Goal: Information Seeking & Learning: Check status

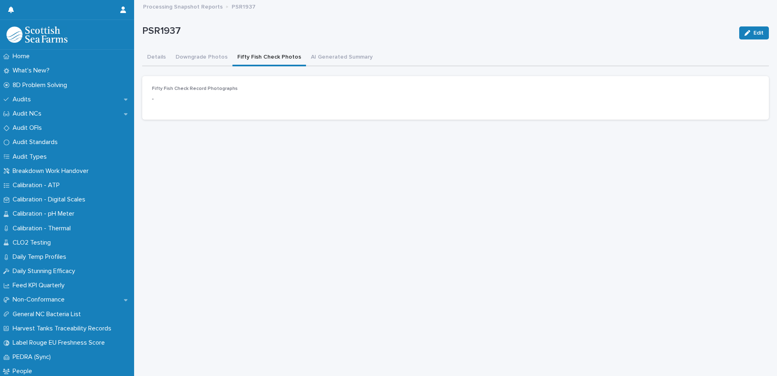
click at [251, 59] on button "Fifty Fish Check Photos" at bounding box center [270, 57] width 74 height 17
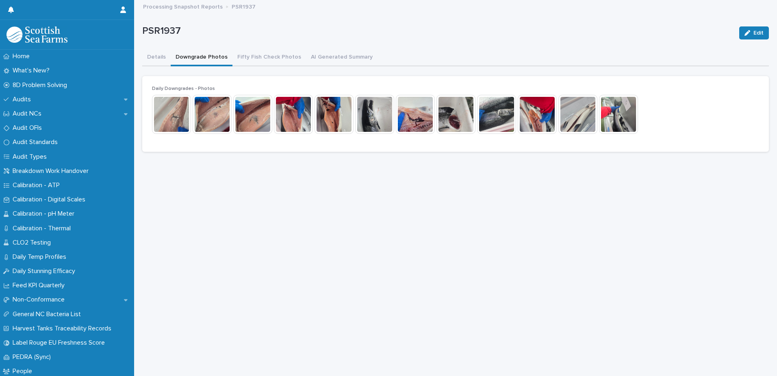
click at [209, 57] on button "Downgrade Photos" at bounding box center [202, 57] width 62 height 17
click at [174, 110] on img at bounding box center [171, 114] width 39 height 39
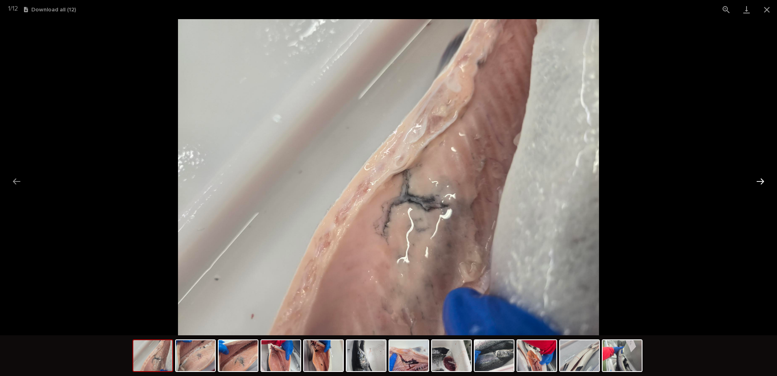
click at [758, 180] on button "Next slide" at bounding box center [760, 181] width 17 height 16
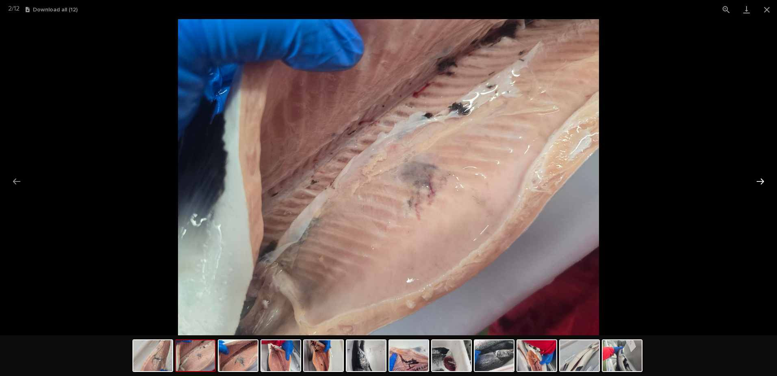
click at [757, 179] on button "Next slide" at bounding box center [760, 181] width 17 height 16
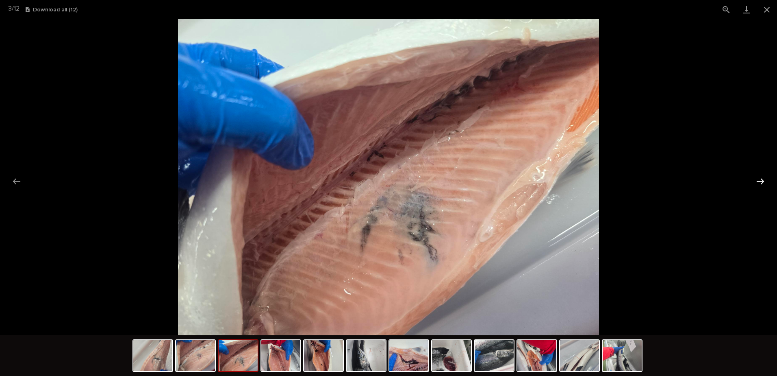
click at [757, 179] on button "Next slide" at bounding box center [760, 181] width 17 height 16
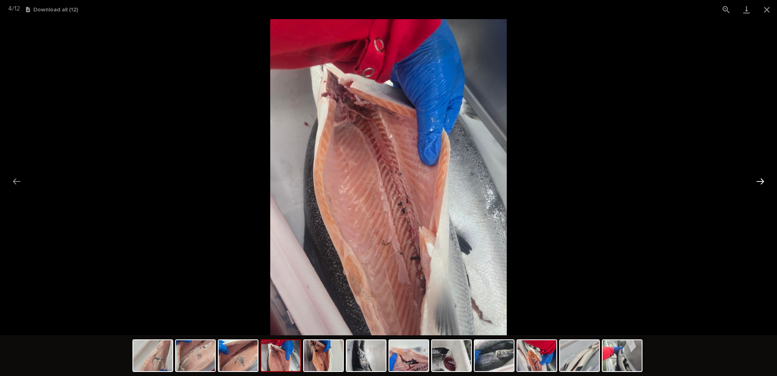
click at [757, 179] on button "Next slide" at bounding box center [760, 181] width 17 height 16
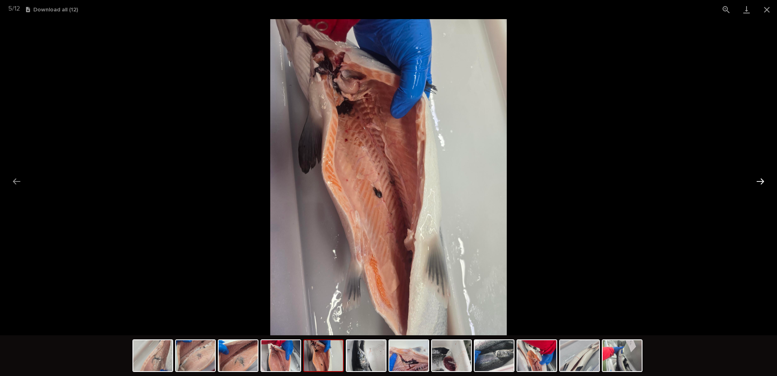
click at [757, 179] on button "Next slide" at bounding box center [760, 181] width 17 height 16
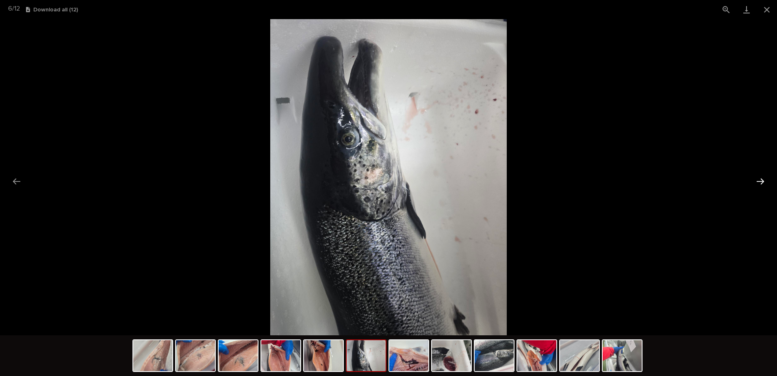
click at [757, 179] on button "Next slide" at bounding box center [760, 181] width 17 height 16
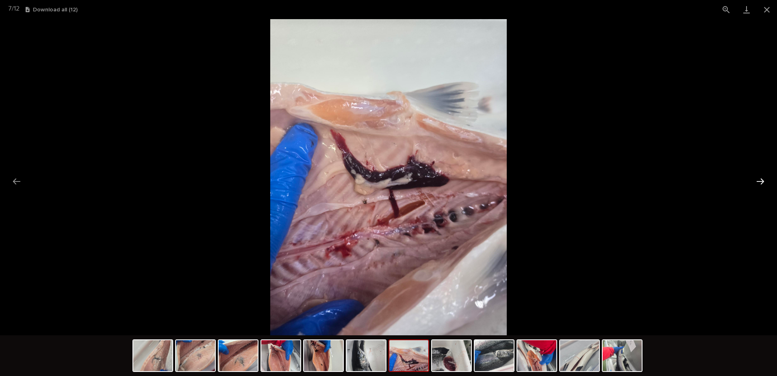
click at [757, 179] on button "Next slide" at bounding box center [760, 181] width 17 height 16
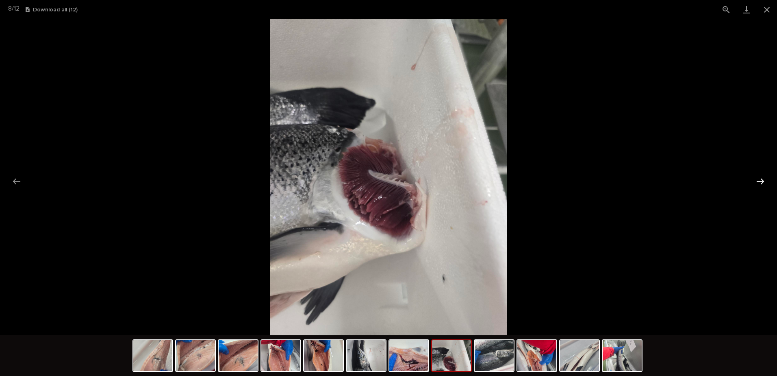
click at [757, 179] on button "Next slide" at bounding box center [760, 181] width 17 height 16
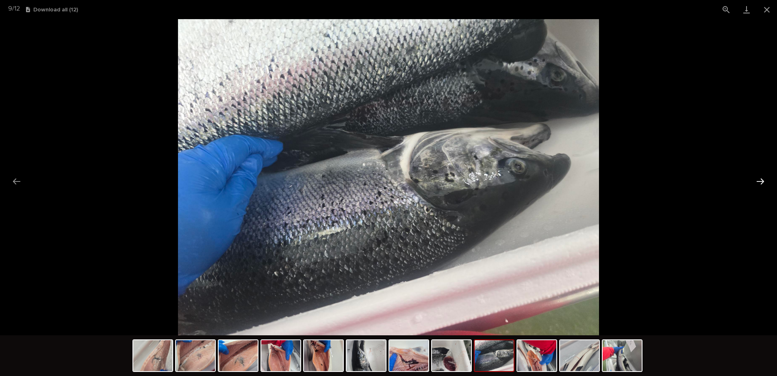
click at [757, 179] on button "Next slide" at bounding box center [760, 181] width 17 height 16
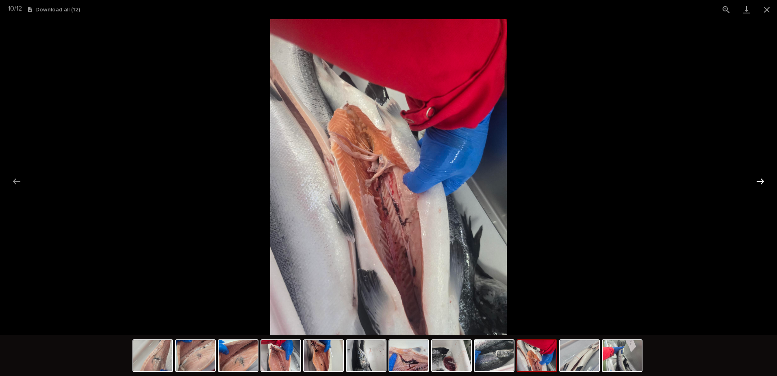
click at [757, 179] on button "Next slide" at bounding box center [760, 181] width 17 height 16
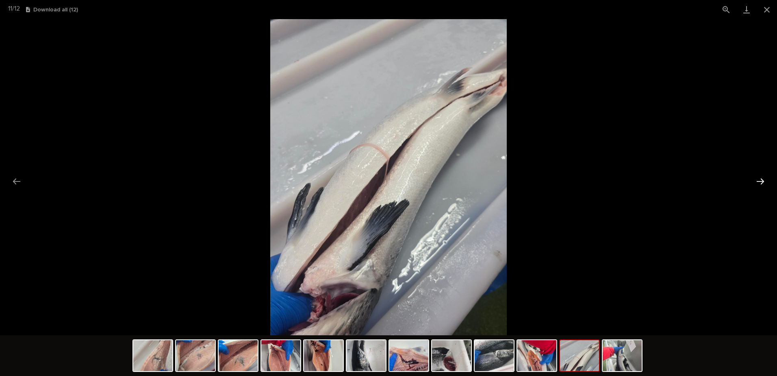
click at [757, 179] on button "Next slide" at bounding box center [760, 181] width 17 height 16
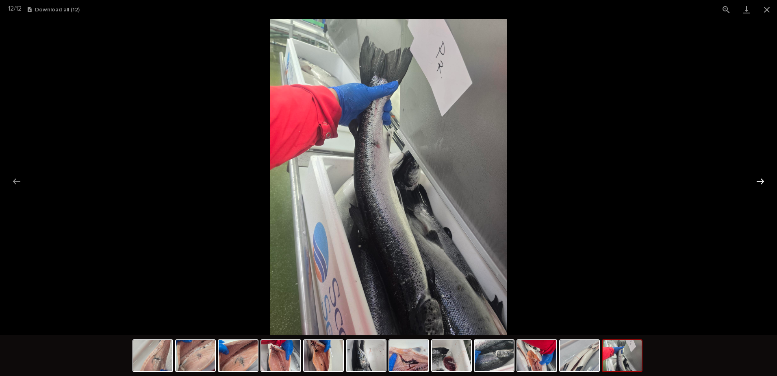
click at [757, 179] on button "Next slide" at bounding box center [760, 181] width 17 height 16
